Goal: Information Seeking & Learning: Learn about a topic

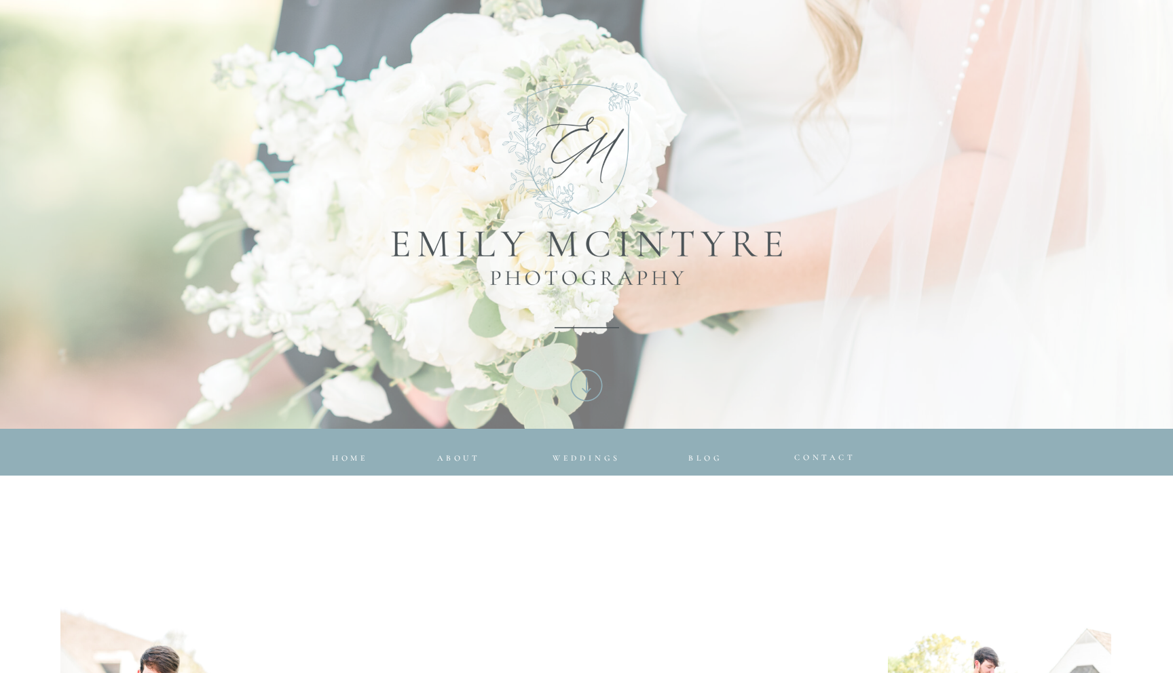
scroll to position [255, 0]
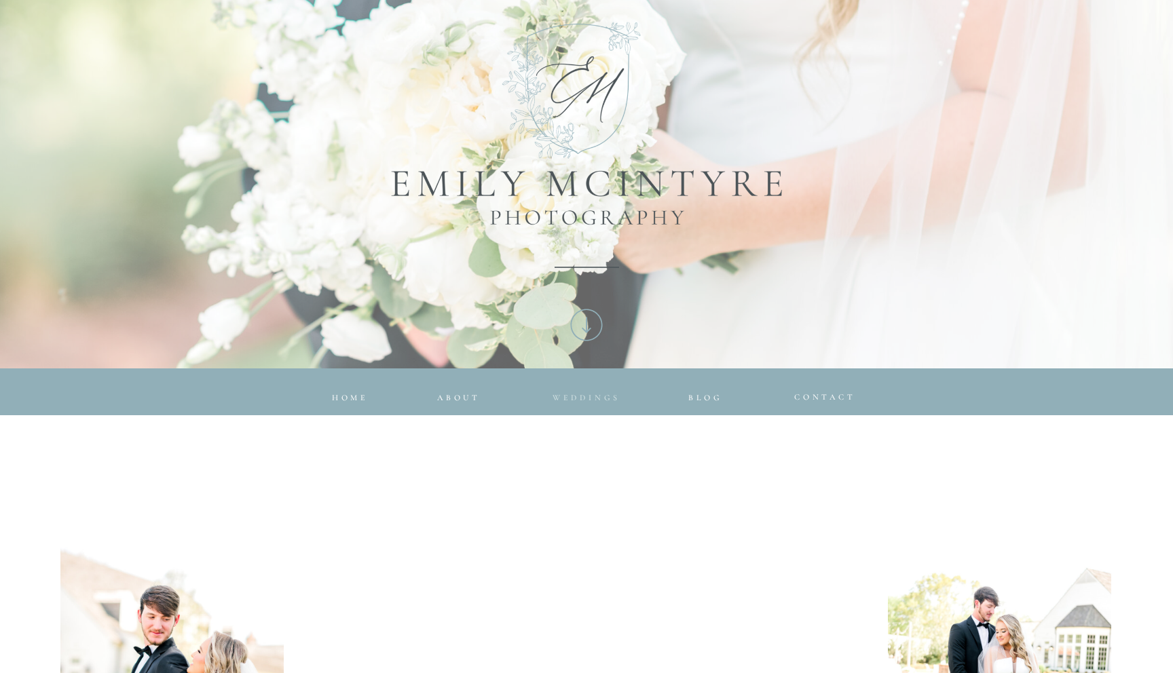
click at [598, 398] on span "Weddings" at bounding box center [587, 398] width 68 height 10
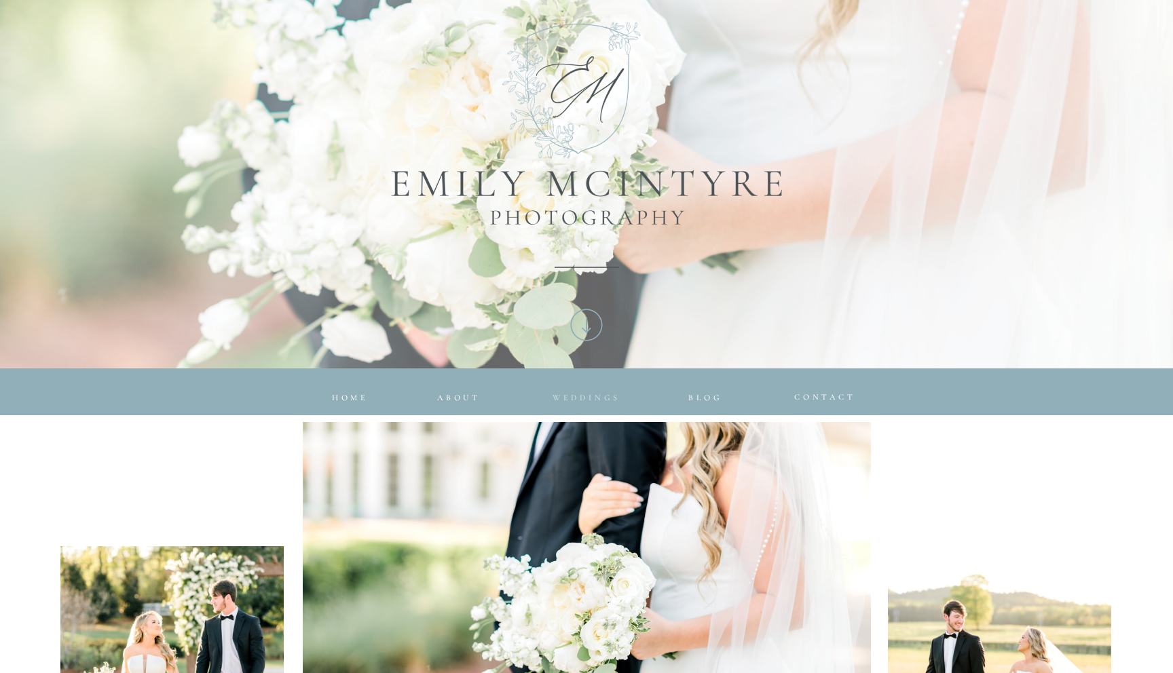
click at [585, 397] on span "Weddings" at bounding box center [587, 398] width 68 height 10
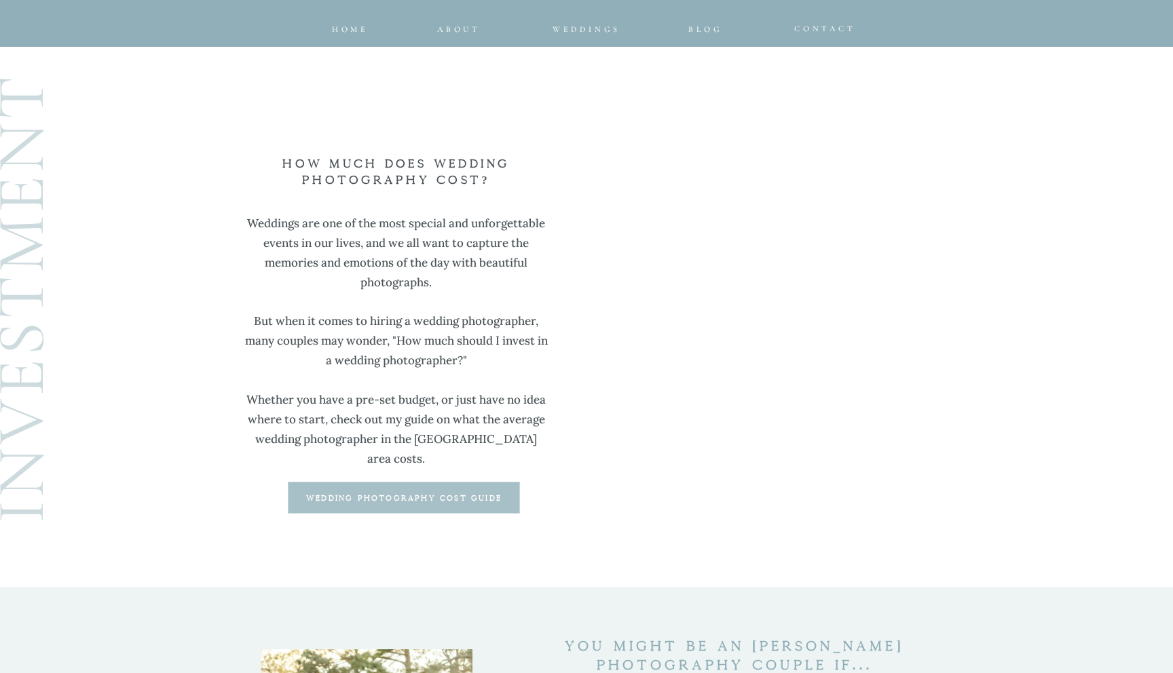
scroll to position [3450, 0]
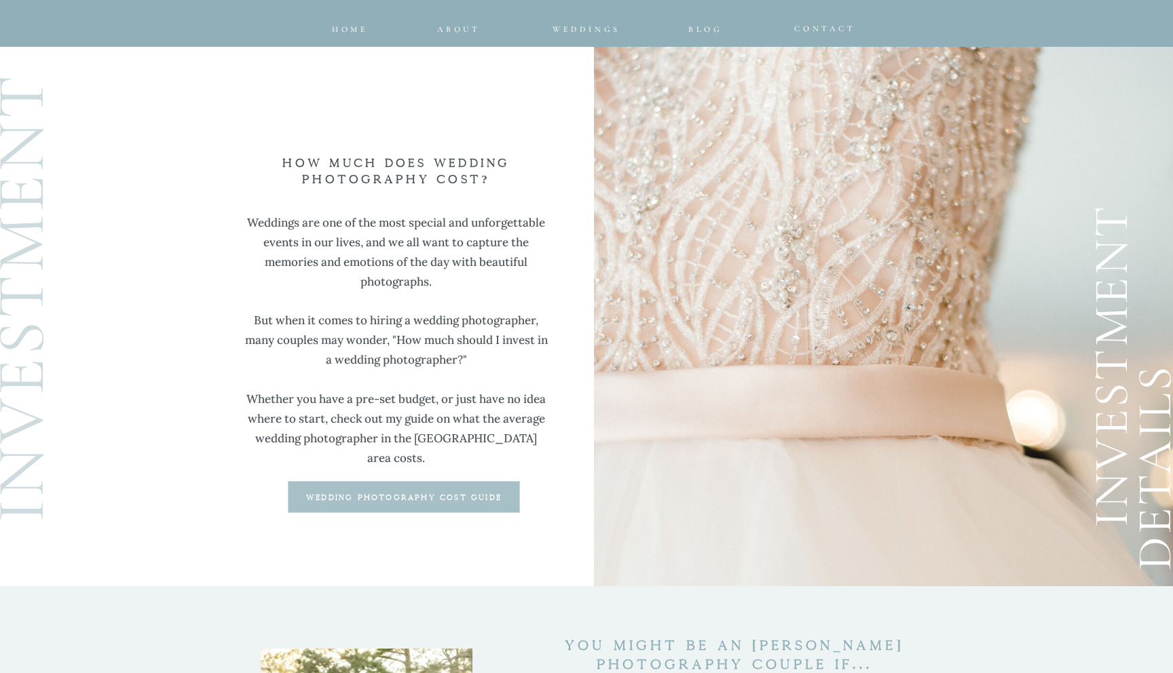
click at [468, 499] on b "wedding photography cost guide" at bounding box center [404, 497] width 196 height 7
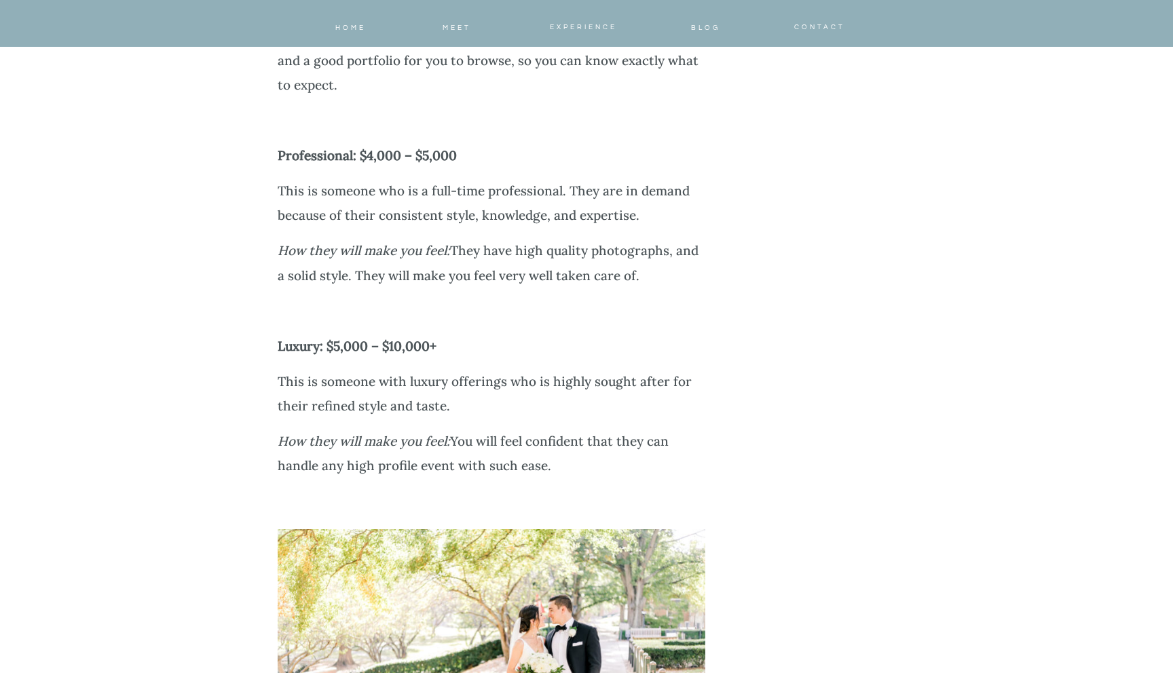
scroll to position [3462, 0]
